Goal: Information Seeking & Learning: Learn about a topic

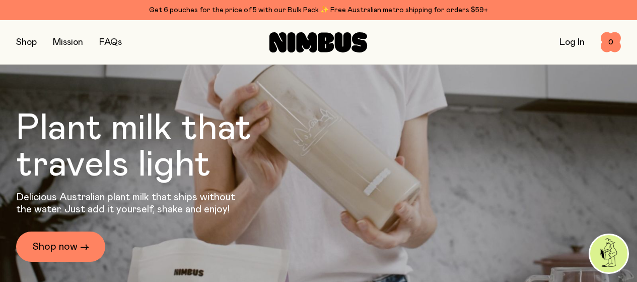
click at [35, 42] on button "button" at bounding box center [26, 42] width 21 height 14
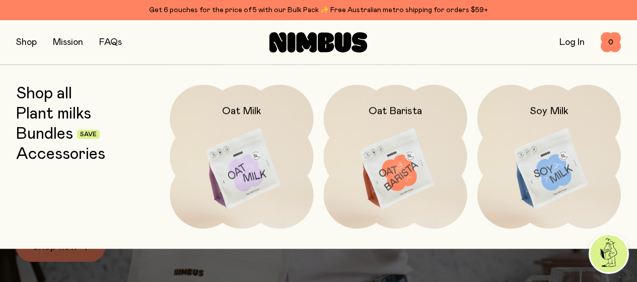
click at [58, 117] on link "Plant milks" at bounding box center [53, 114] width 75 height 18
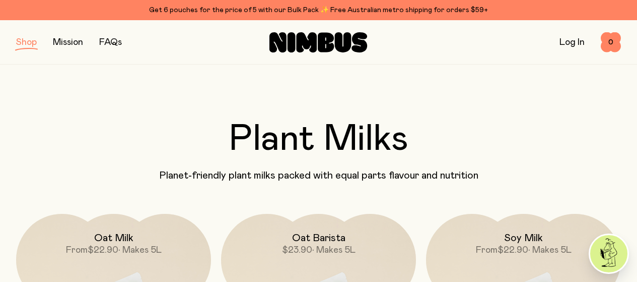
click at [25, 43] on button "button" at bounding box center [26, 42] width 21 height 14
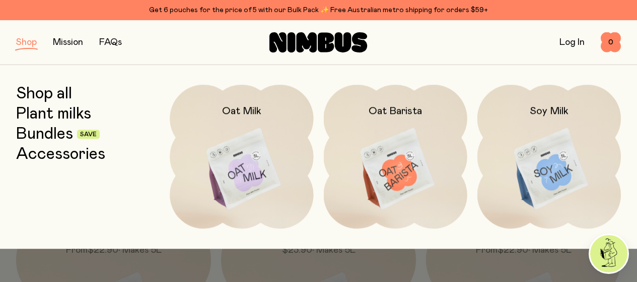
click at [49, 134] on link "Bundles" at bounding box center [44, 134] width 57 height 18
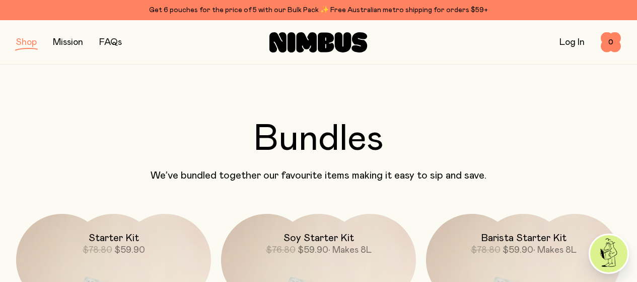
click at [112, 43] on link "FAQs" at bounding box center [110, 42] width 23 height 9
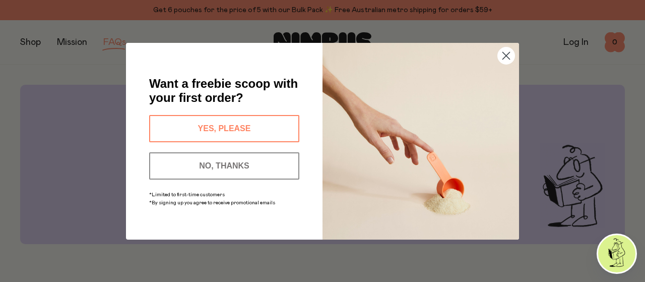
click at [501, 57] on circle "Close dialog" at bounding box center [506, 55] width 17 height 17
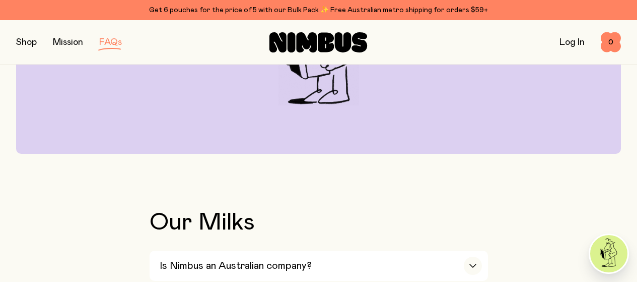
scroll to position [252, 0]
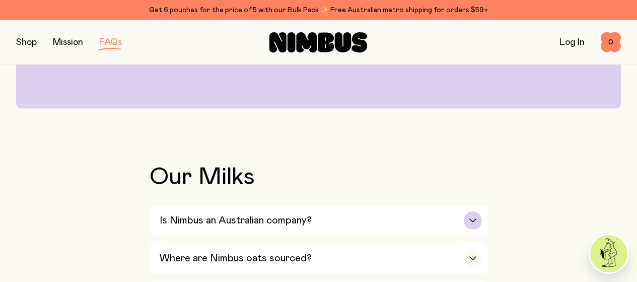
click at [470, 218] on icon "button" at bounding box center [473, 220] width 8 height 4
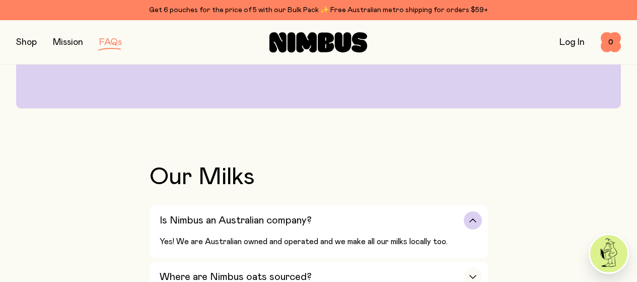
click at [470, 218] on icon "button" at bounding box center [473, 220] width 8 height 4
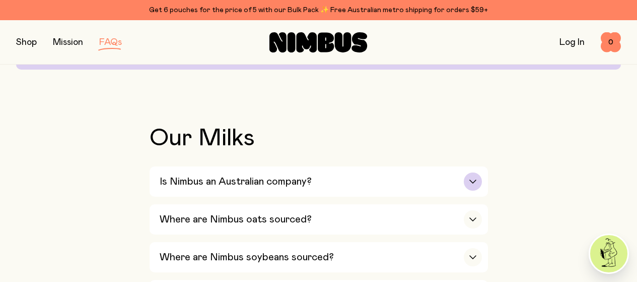
scroll to position [302, 0]
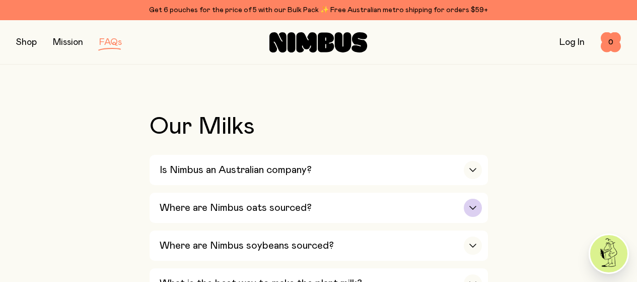
click at [478, 198] on div "button" at bounding box center [473, 207] width 18 height 18
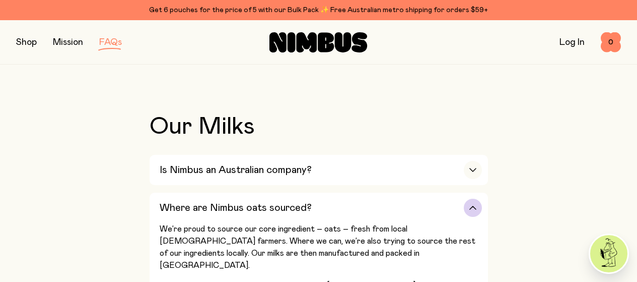
click at [478, 198] on div "button" at bounding box center [473, 207] width 18 height 18
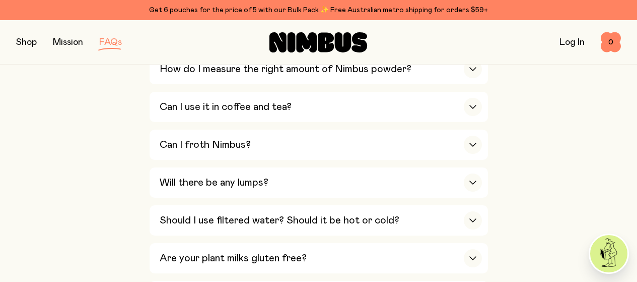
scroll to position [453, 0]
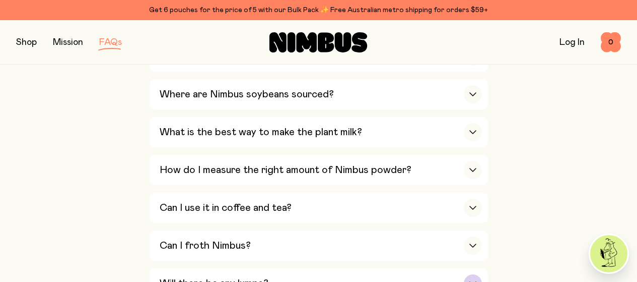
click at [465, 274] on div "button" at bounding box center [473, 283] width 18 height 18
click at [474, 281] on icon "button" at bounding box center [473, 283] width 8 height 4
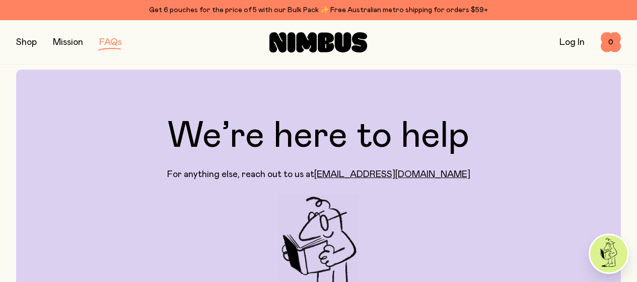
scroll to position [0, 0]
